Goal: Information Seeking & Learning: Learn about a topic

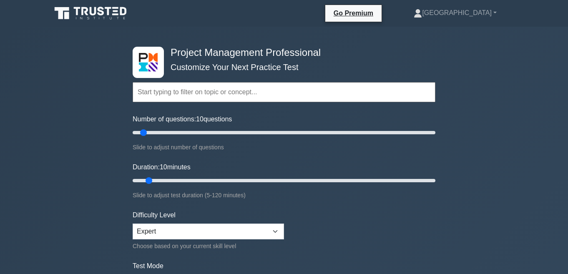
click at [423, 95] on input "text" at bounding box center [284, 92] width 303 height 20
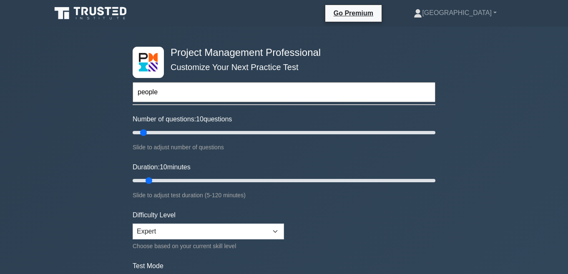
click at [339, 93] on input "people" at bounding box center [284, 92] width 303 height 20
click at [347, 95] on input "people" at bounding box center [284, 92] width 303 height 20
type input "p"
type input "people"
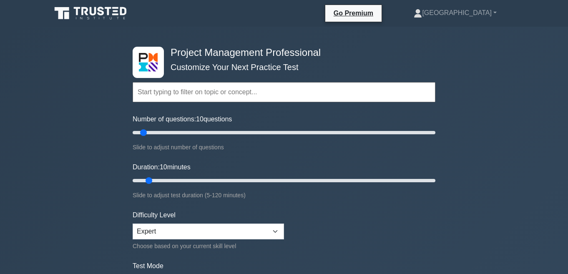
click at [171, 90] on input "text" at bounding box center [284, 92] width 303 height 20
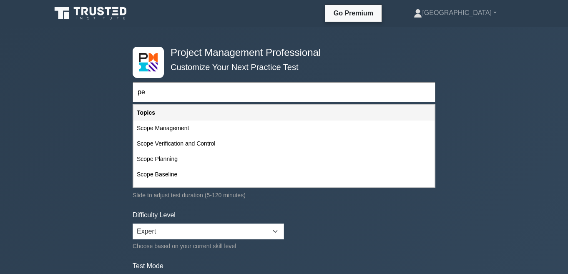
type input "p"
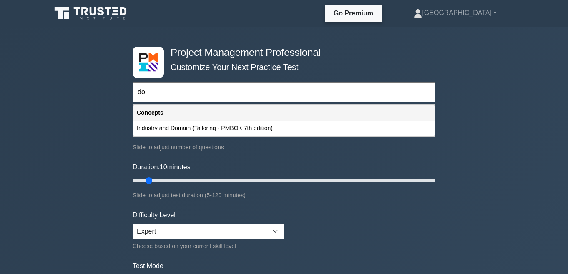
type input "d"
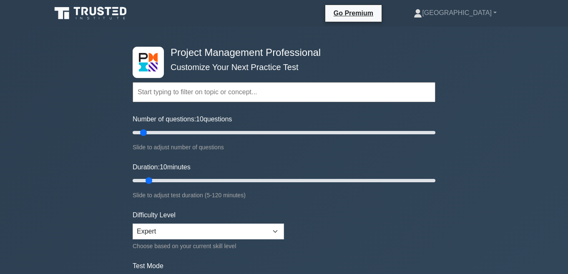
click at [396, 86] on input "text" at bounding box center [284, 92] width 303 height 20
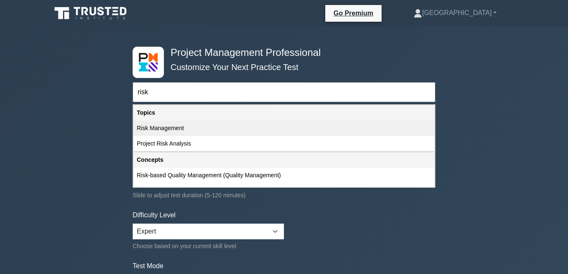
click at [323, 123] on div "Risk Management" at bounding box center [283, 128] width 301 height 15
type input "Risk Management"
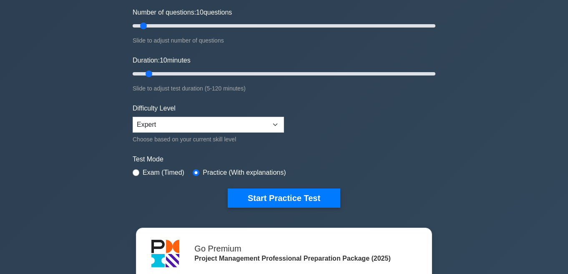
scroll to position [168, 0]
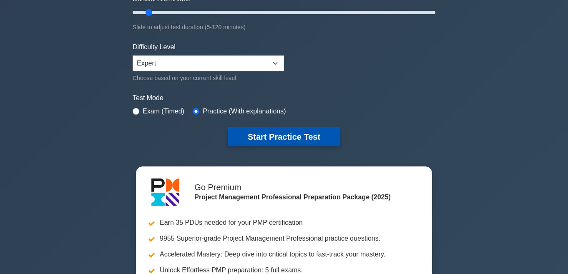
click at [288, 142] on button "Start Practice Test" at bounding box center [284, 136] width 113 height 19
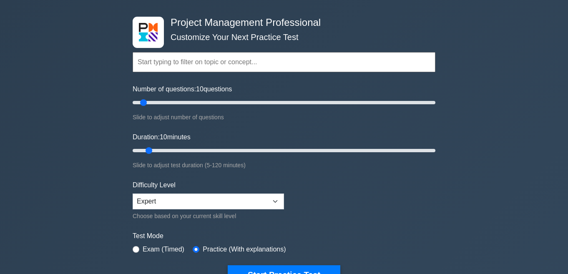
scroll to position [0, 0]
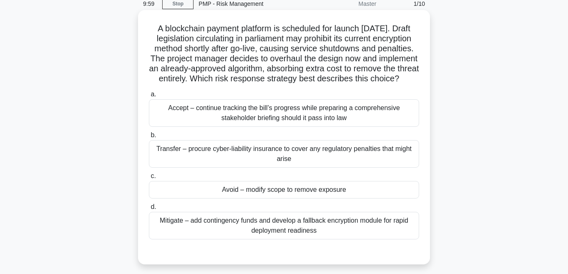
scroll to position [45, 0]
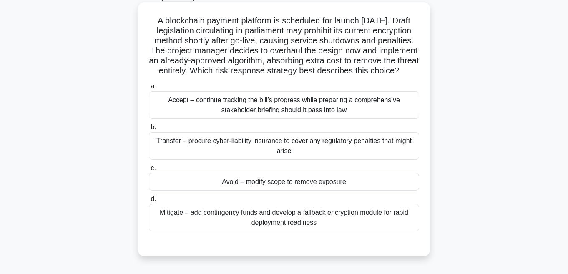
click at [199, 220] on div "Mitigate – add contingency funds and develop a fallback encryption module for r…" at bounding box center [284, 218] width 270 height 28
click at [149, 202] on input "d. Mitigate – add contingency funds and develop a fallback encryption module fo…" at bounding box center [149, 198] width 0 height 5
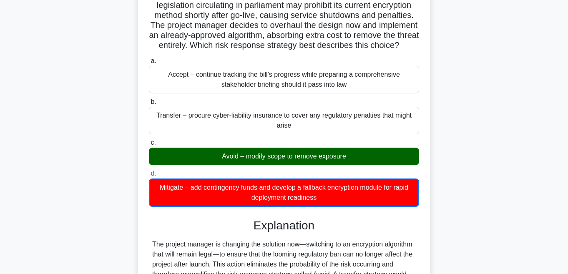
scroll to position [184, 0]
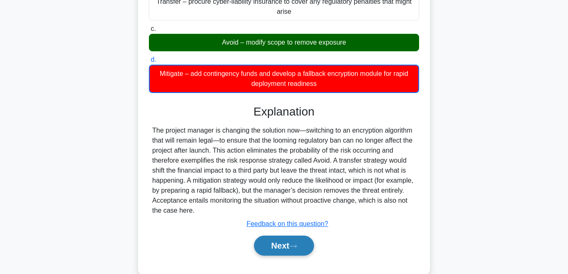
click at [262, 256] on button "Next" at bounding box center [284, 246] width 60 height 20
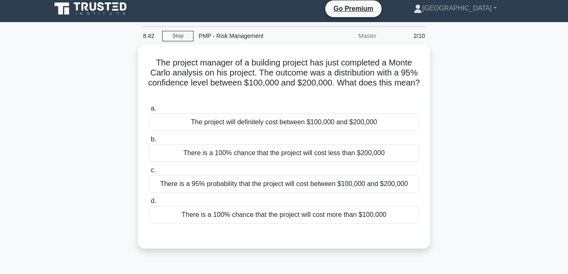
scroll to position [0, 0]
